Goal: Information Seeking & Learning: Learn about a topic

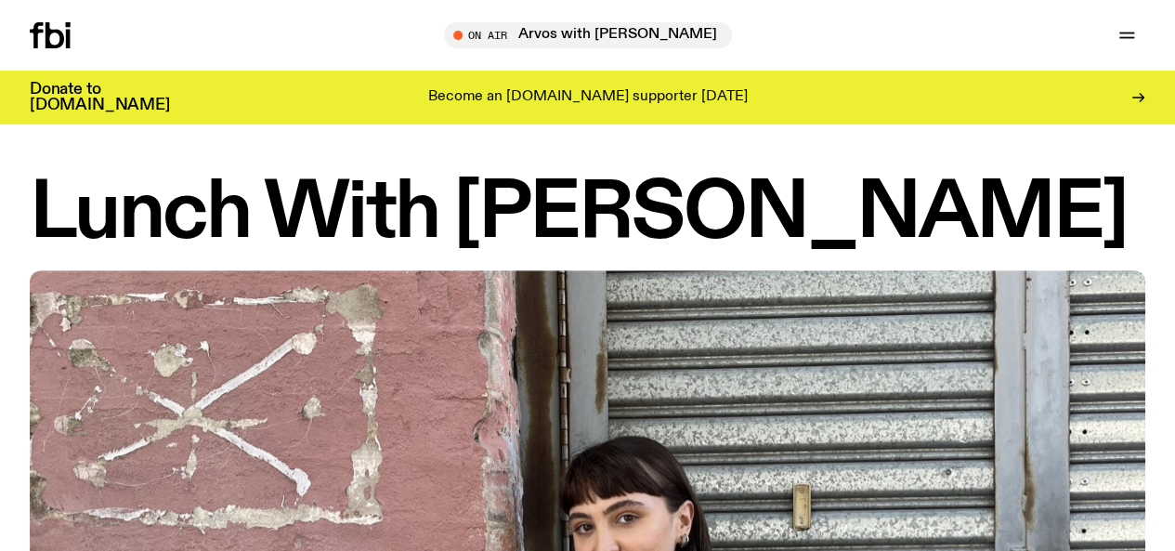
click at [63, 38] on icon at bounding box center [50, 35] width 41 height 26
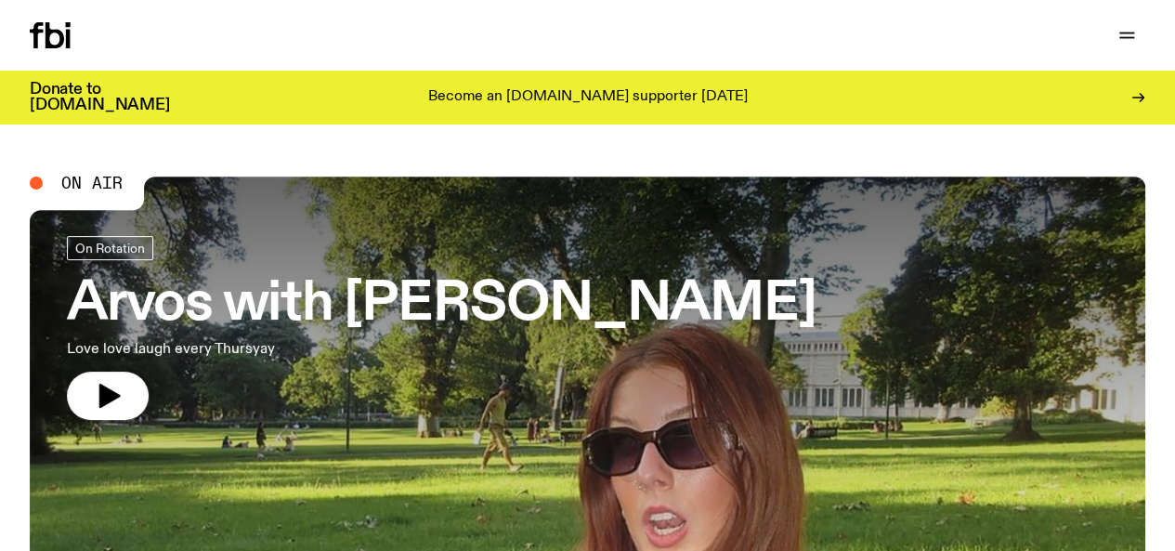
drag, startPoint x: 605, startPoint y: 39, endPoint x: 596, endPoint y: 38, distance: 9.3
click at [0, 0] on button "button" at bounding box center [0, 0] width 0 height 0
click at [0, 0] on link "About Us" at bounding box center [0, 0] width 0 height 0
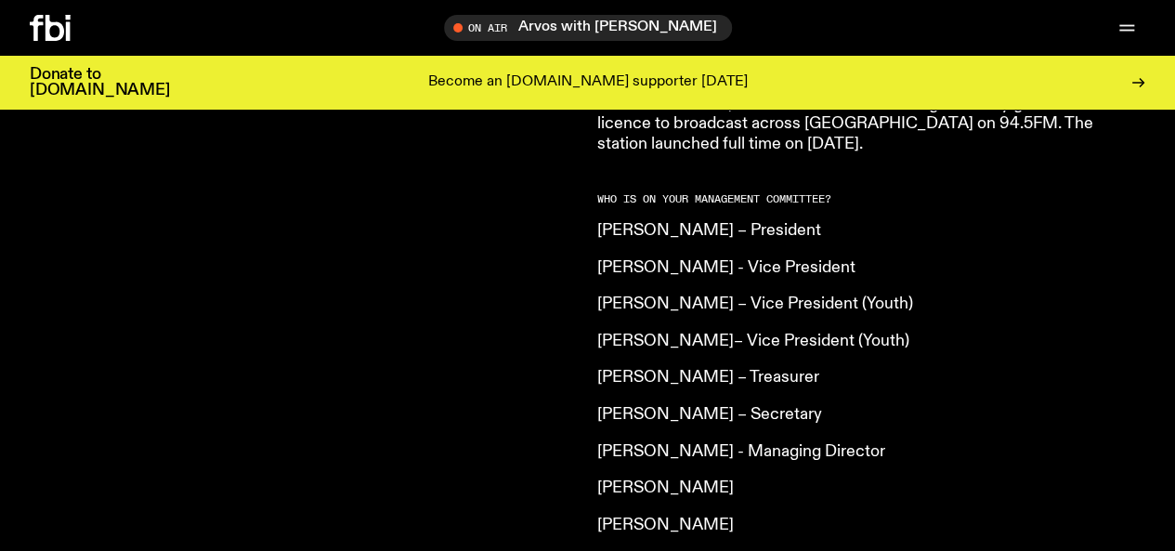
scroll to position [1380, 0]
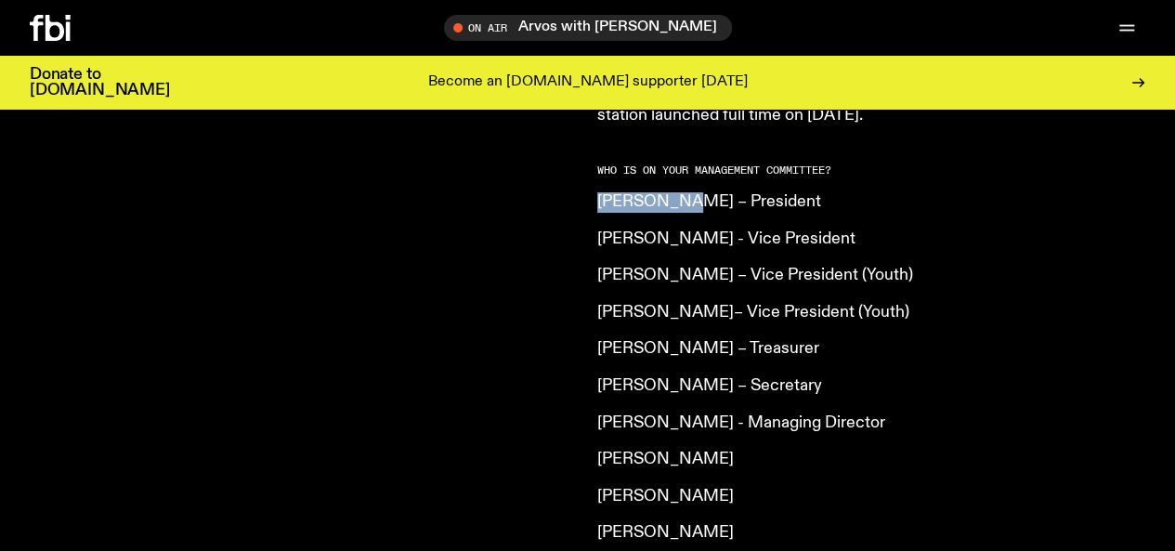
drag, startPoint x: 598, startPoint y: 148, endPoint x: 682, endPoint y: 157, distance: 84.1
click at [682, 157] on article "What is [DOMAIN_NAME]? Our vision is to champion Sydney’s emerging and independ…" at bounding box center [864, 98] width 535 height 1428
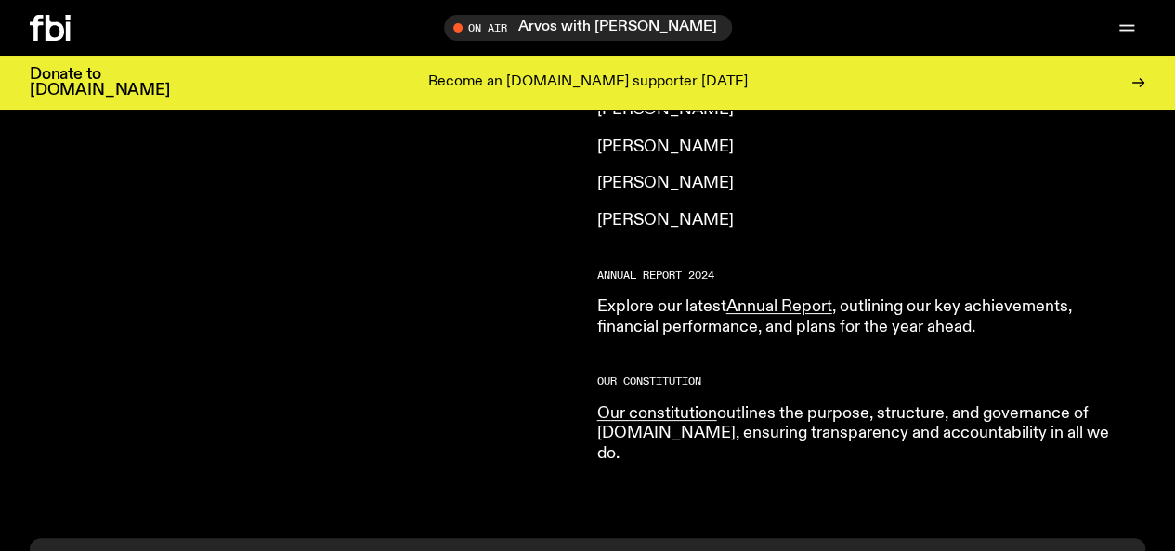
scroll to position [1751, 0]
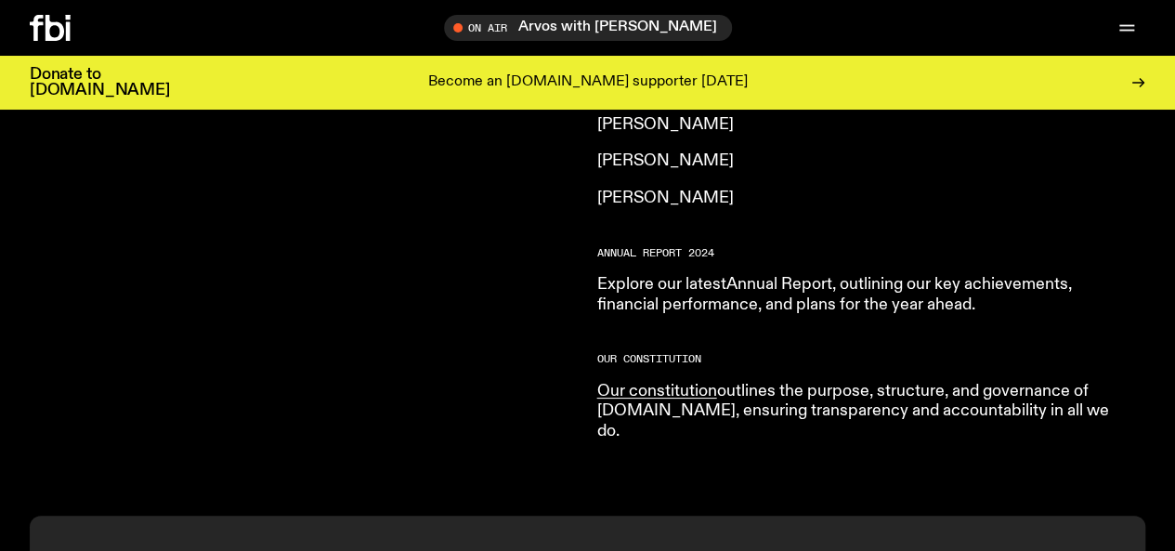
click at [778, 276] on link "Annual Report" at bounding box center [779, 284] width 106 height 17
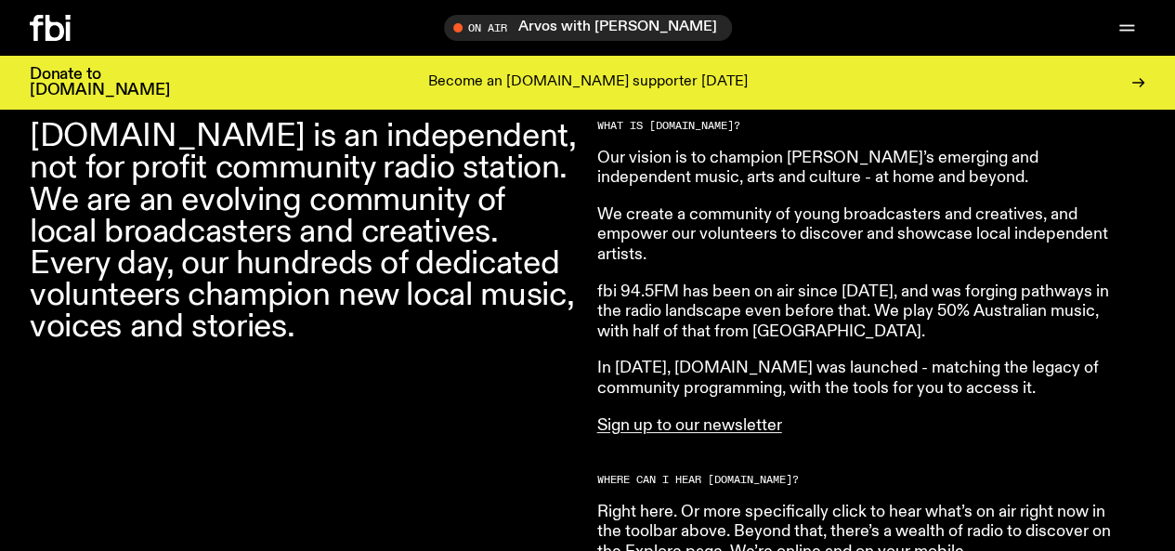
scroll to position [358, 0]
